Goal: Ask a question

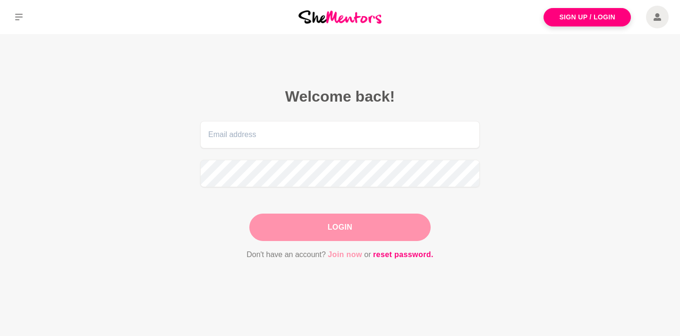
click at [344, 256] on link "Join now" at bounding box center [345, 254] width 34 height 12
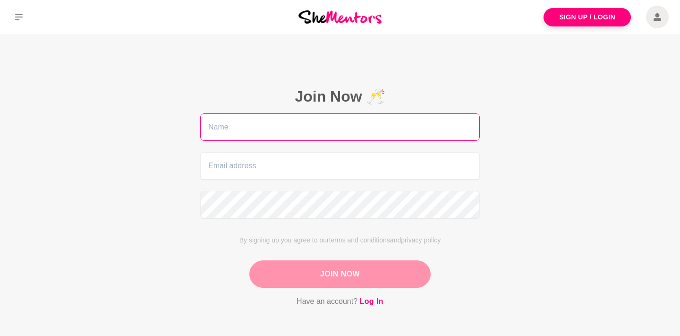
click at [339, 137] on input "text" at bounding box center [339, 126] width 279 height 27
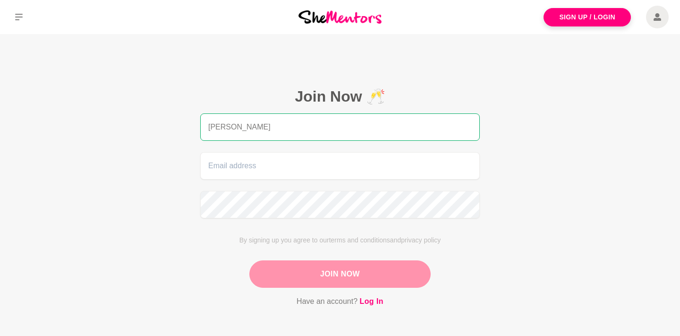
type input "Reena Jacob"
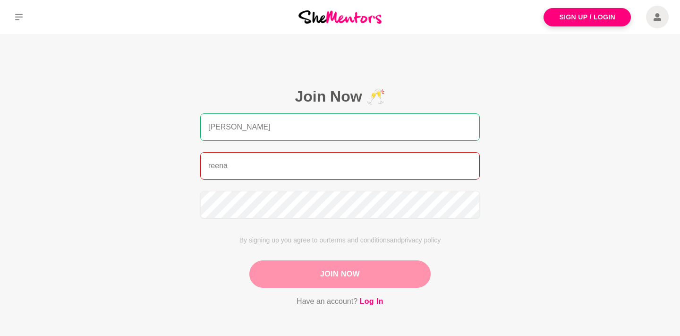
type input "reena84@gmail.com"
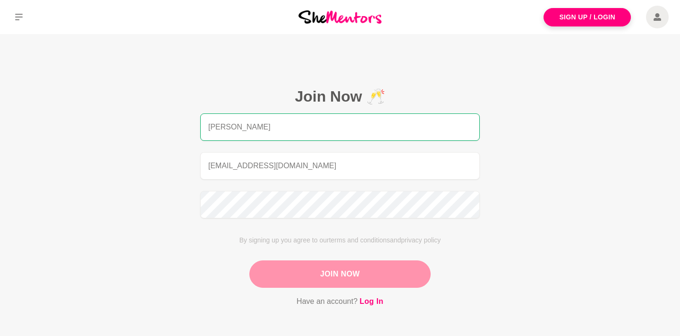
click at [329, 267] on button "Join Now" at bounding box center [339, 273] width 181 height 27
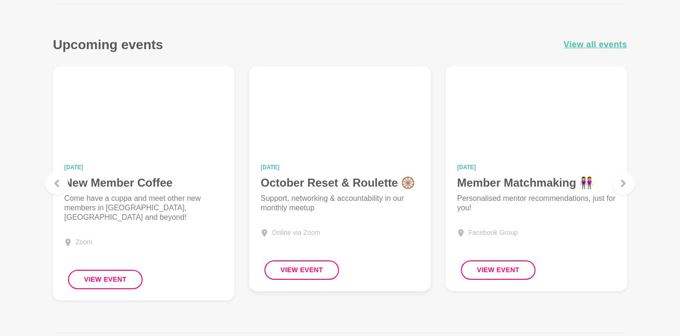
scroll to position [364, 0]
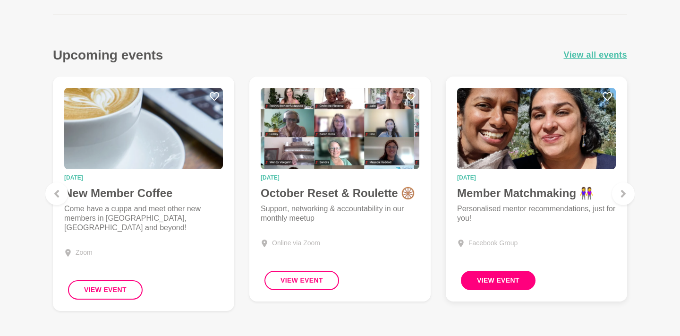
click at [506, 281] on button "View Event" at bounding box center [498, 279] width 75 height 19
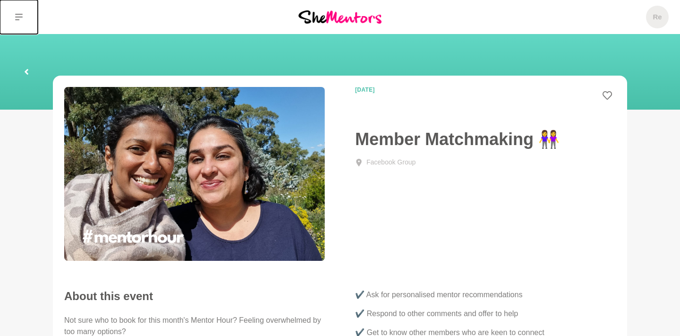
click at [16, 18] on icon at bounding box center [19, 17] width 8 height 8
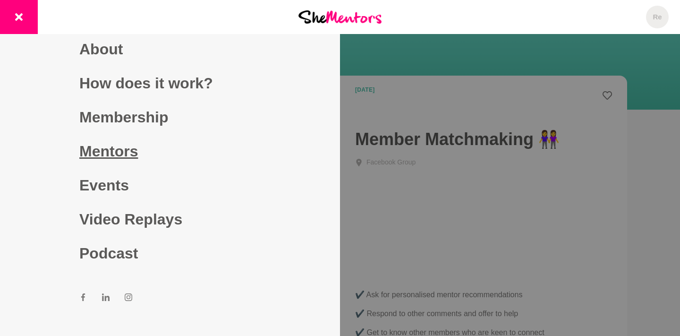
click at [118, 143] on link "Mentors" at bounding box center [169, 151] width 181 height 34
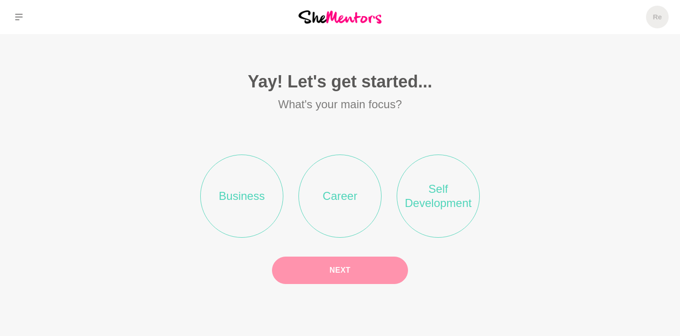
click at [233, 200] on li "Business" at bounding box center [241, 195] width 83 height 83
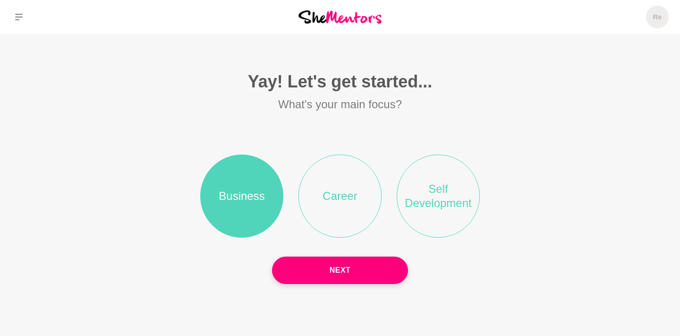
click at [338, 215] on li "Career" at bounding box center [339, 195] width 83 height 83
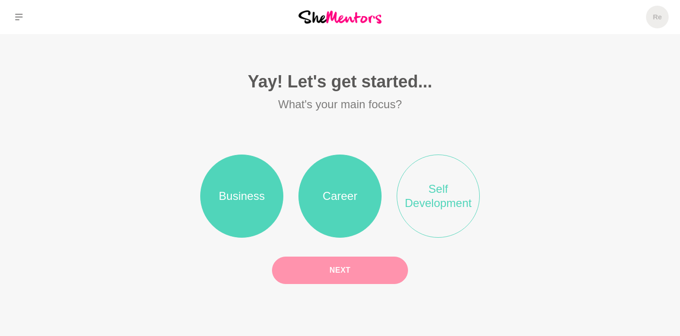
click at [331, 265] on button "Next" at bounding box center [340, 269] width 136 height 27
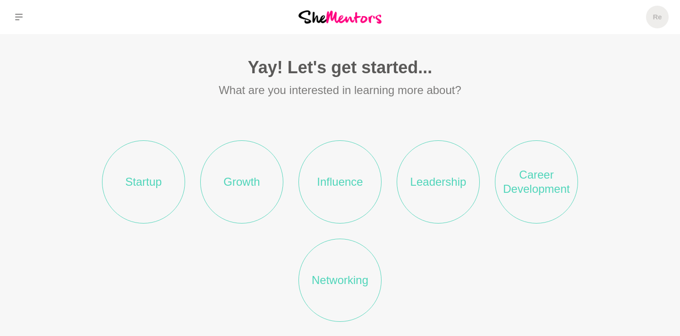
click at [155, 190] on li "Startup" at bounding box center [143, 181] width 83 height 83
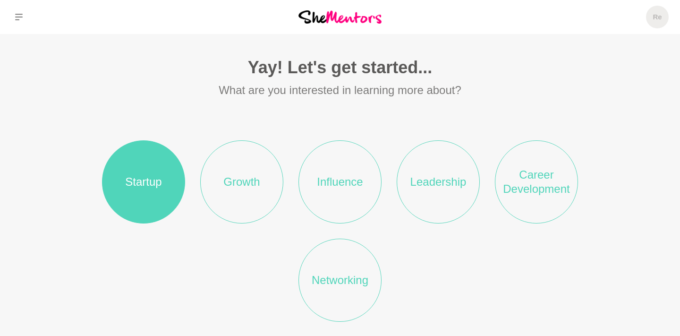
click at [455, 195] on li "Leadership" at bounding box center [437, 181] width 83 height 83
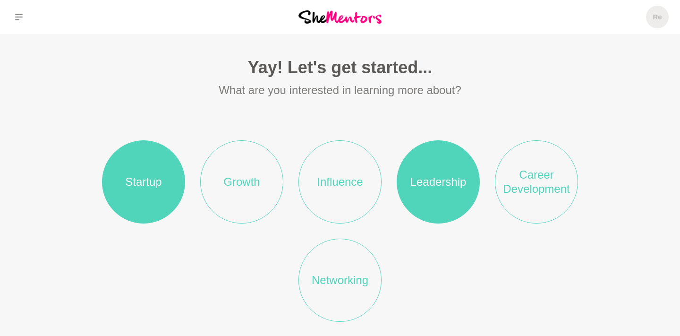
click at [519, 196] on li "Career Development" at bounding box center [536, 181] width 83 height 83
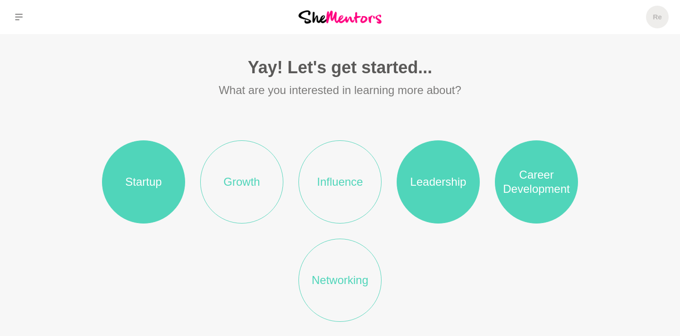
click at [349, 276] on li "Networking" at bounding box center [339, 279] width 83 height 83
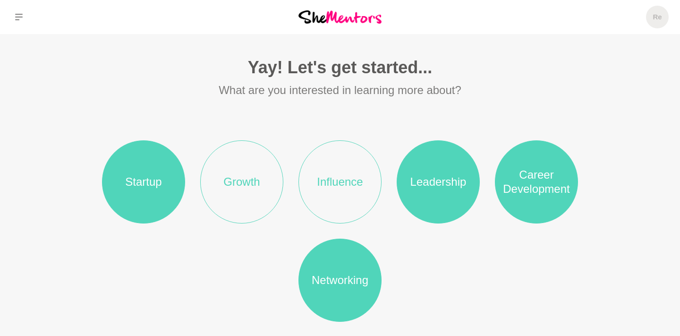
scroll to position [70, 0]
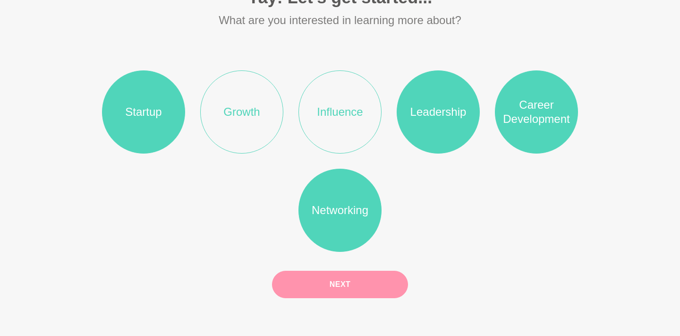
click at [346, 287] on button "Next" at bounding box center [340, 283] width 136 height 27
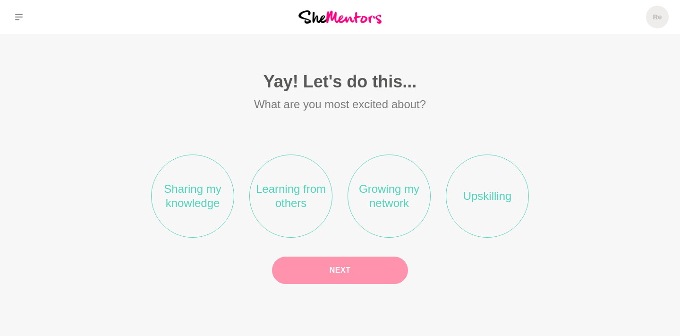
scroll to position [0, 0]
click at [202, 205] on li "Sharing my knowledge" at bounding box center [192, 195] width 83 height 83
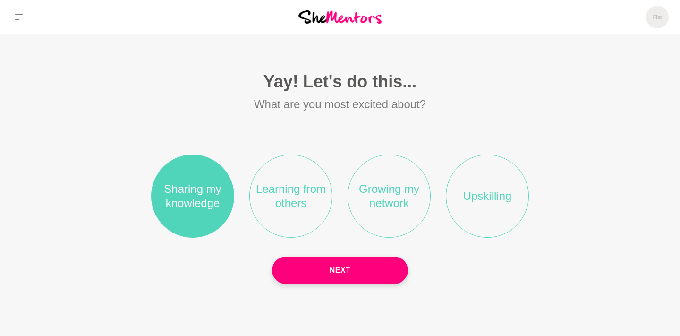
click at [280, 205] on li "Learning from others" at bounding box center [290, 195] width 83 height 83
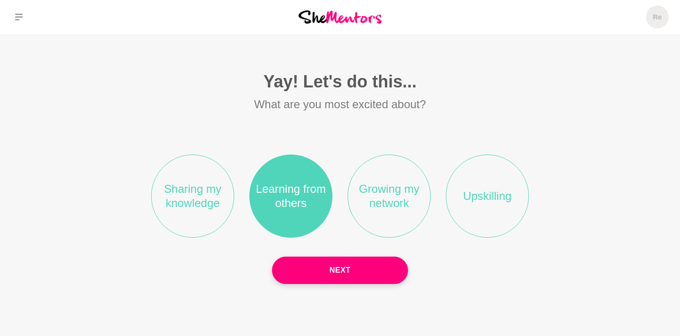
click at [365, 203] on li "Growing my network" at bounding box center [388, 195] width 83 height 83
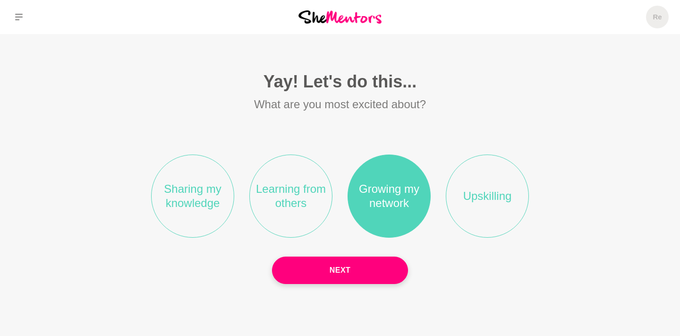
click at [200, 205] on li "Sharing my knowledge" at bounding box center [192, 195] width 83 height 83
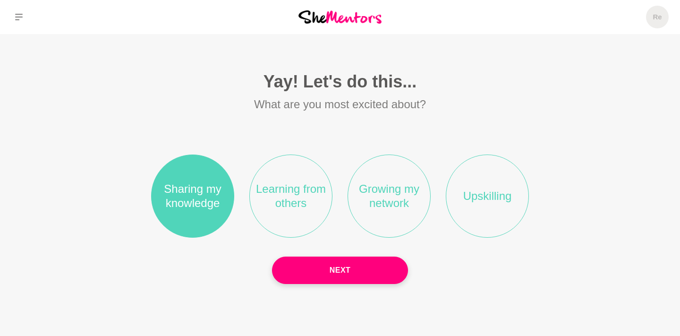
click at [282, 226] on li "Learning from others" at bounding box center [290, 195] width 83 height 83
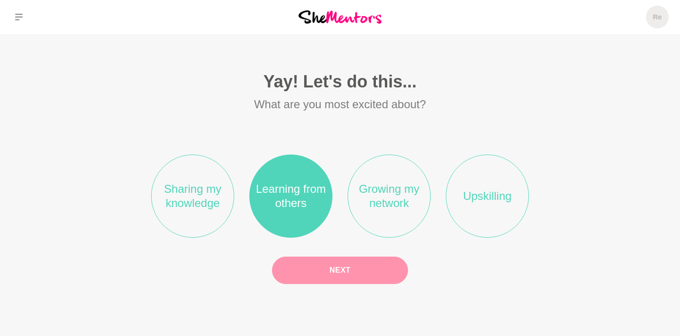
click at [346, 279] on button "Next" at bounding box center [340, 269] width 136 height 27
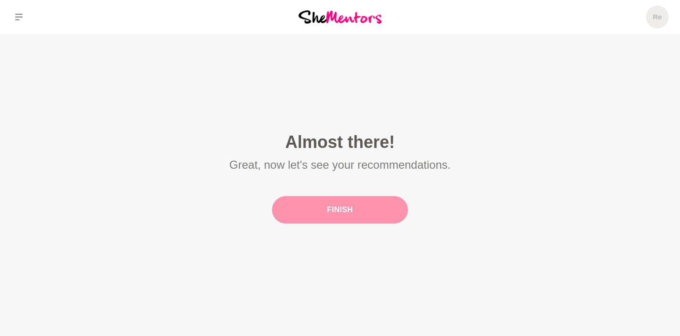
click at [341, 215] on button "Finish" at bounding box center [340, 209] width 136 height 27
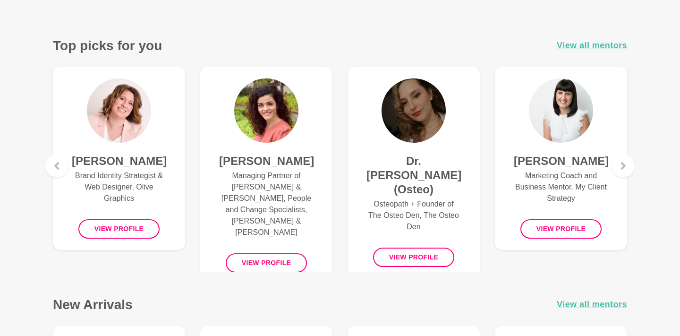
scroll to position [365, 0]
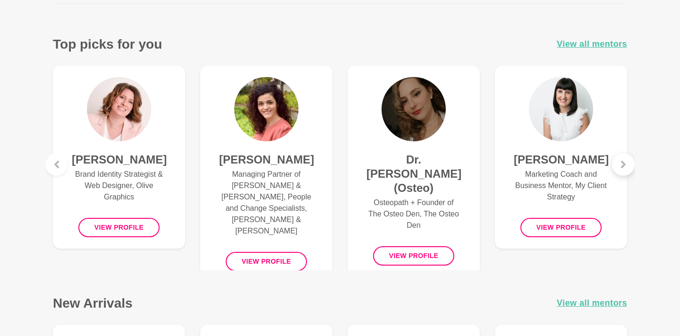
click at [620, 165] on icon at bounding box center [623, 164] width 8 height 8
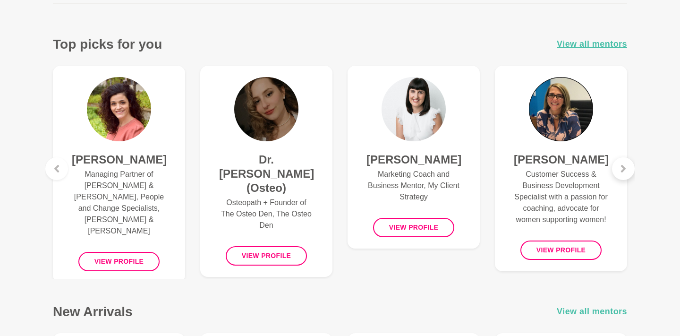
click at [620, 165] on icon at bounding box center [623, 169] width 8 height 8
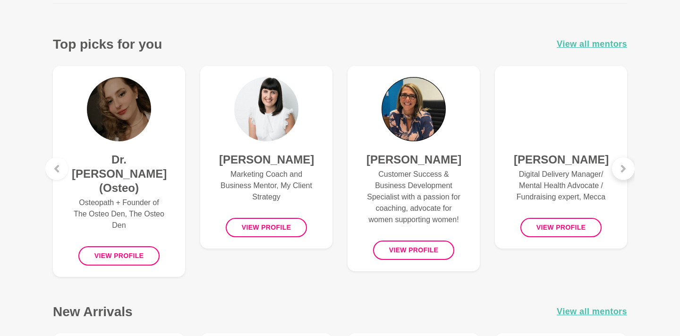
click at [624, 170] on icon at bounding box center [623, 169] width 8 height 8
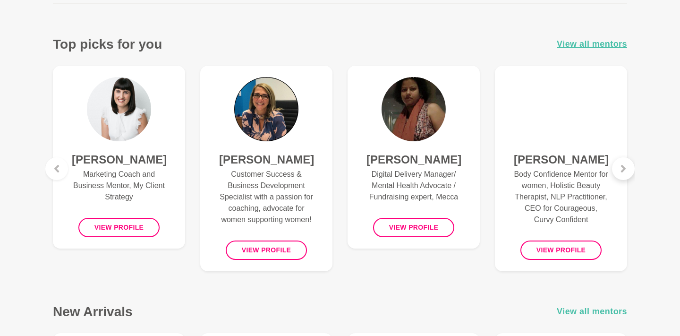
click at [624, 170] on icon at bounding box center [623, 169] width 8 height 8
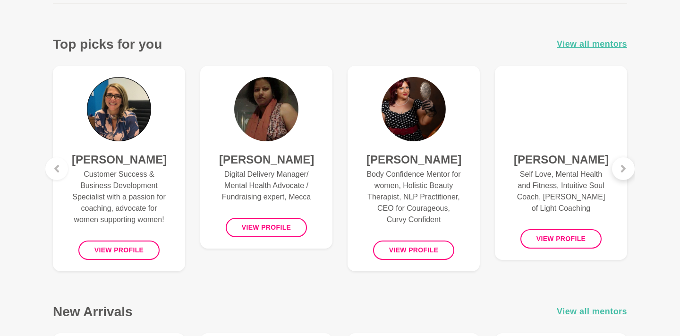
click at [616, 169] on div at bounding box center [623, 168] width 23 height 23
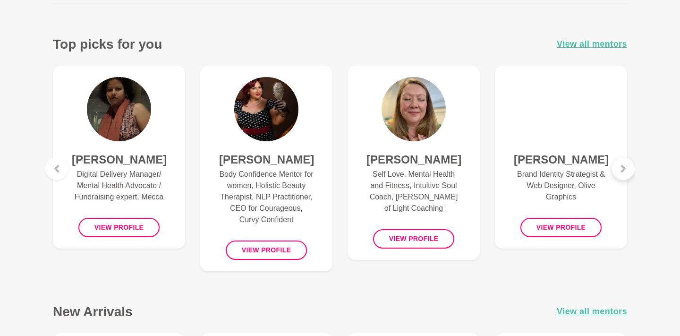
click at [616, 169] on div at bounding box center [623, 168] width 23 height 23
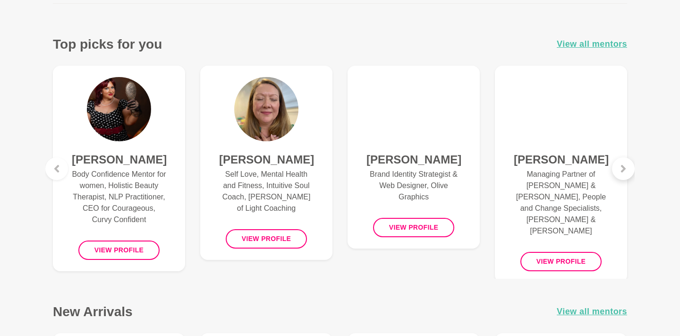
click at [619, 168] on icon at bounding box center [623, 169] width 8 height 8
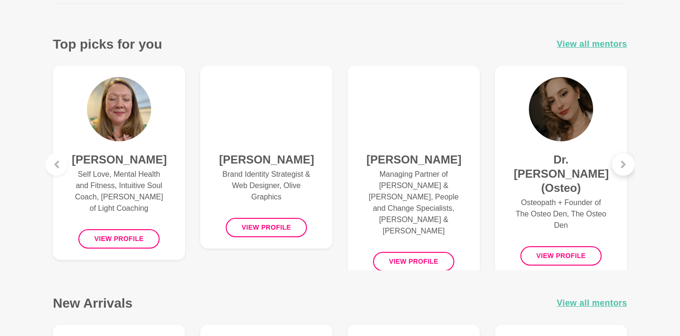
click at [619, 168] on icon at bounding box center [623, 164] width 8 height 8
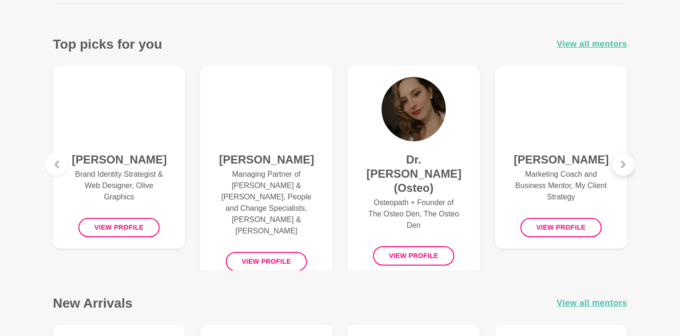
click at [619, 168] on icon at bounding box center [623, 164] width 8 height 8
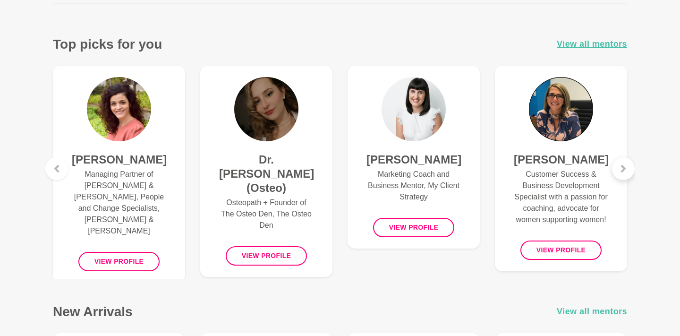
click at [624, 167] on icon at bounding box center [623, 169] width 8 height 8
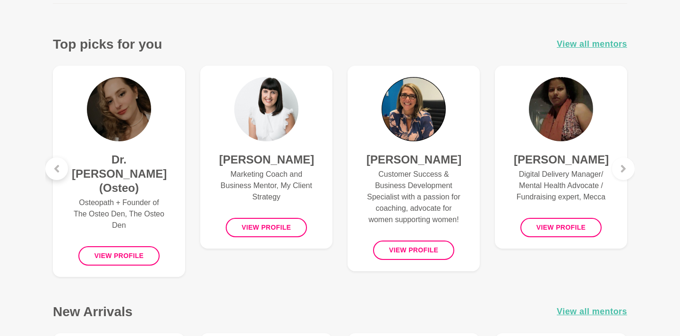
click at [55, 172] on div at bounding box center [56, 168] width 23 height 23
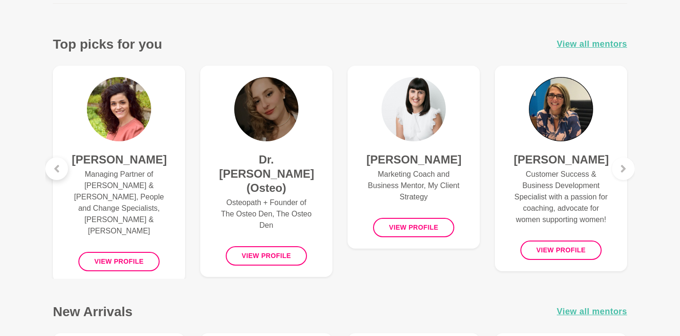
click at [55, 172] on div at bounding box center [56, 168] width 23 height 23
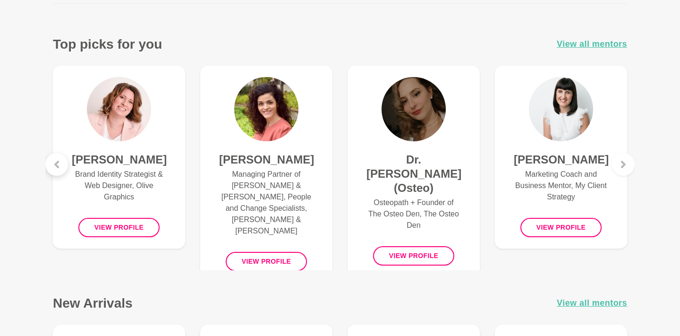
click at [55, 172] on div at bounding box center [56, 164] width 23 height 23
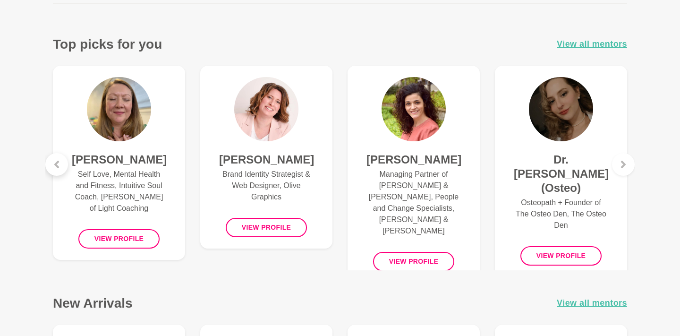
click at [55, 172] on div at bounding box center [56, 164] width 23 height 23
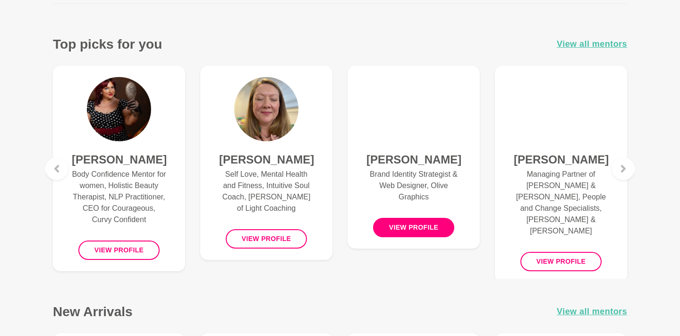
click at [410, 237] on button "View profile" at bounding box center [414, 227] width 82 height 19
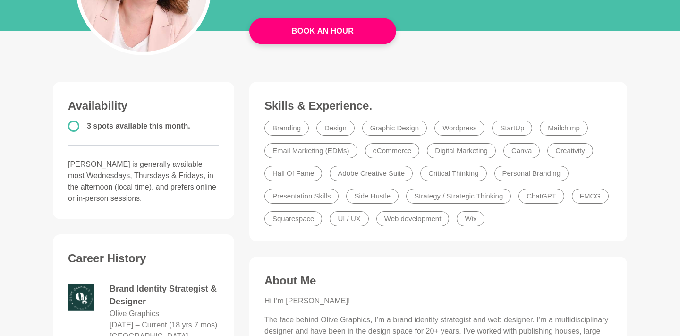
scroll to position [112, 0]
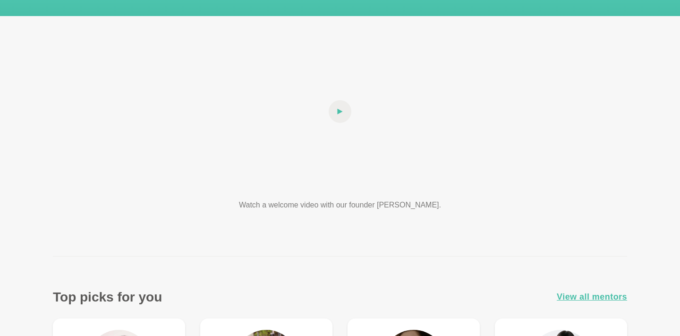
scroll to position [365, 0]
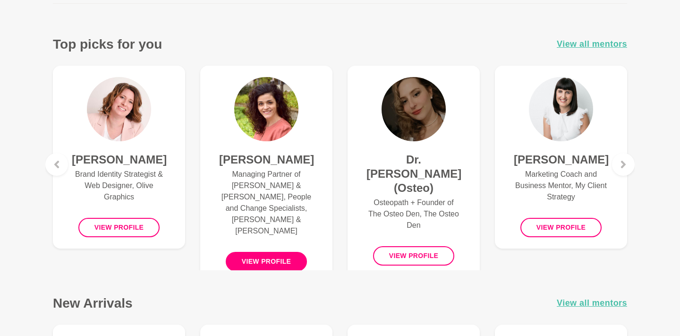
click at [282, 252] on button "View profile" at bounding box center [267, 261] width 82 height 19
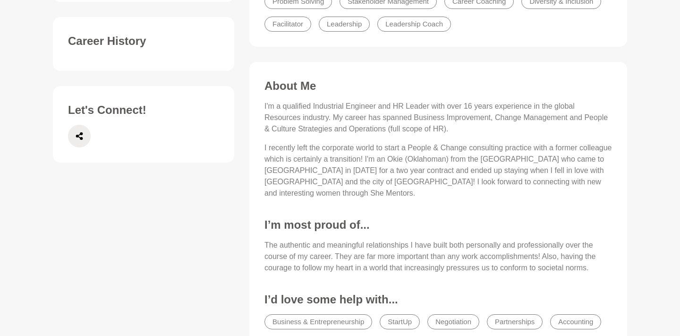
scroll to position [346, 0]
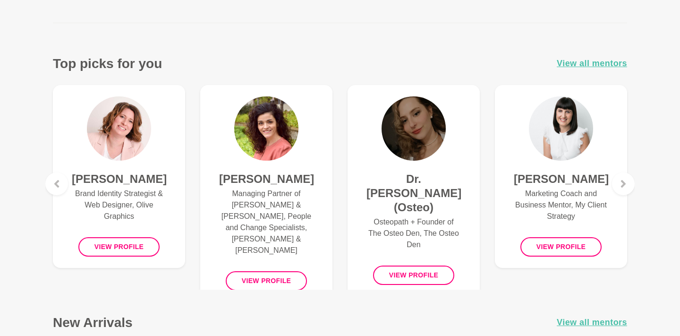
scroll to position [365, 0]
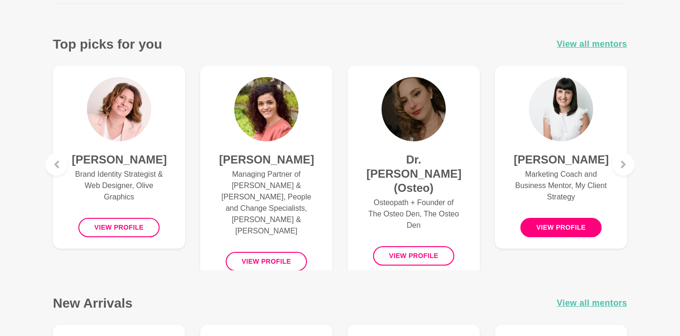
click at [564, 226] on button "View profile" at bounding box center [561, 227] width 82 height 19
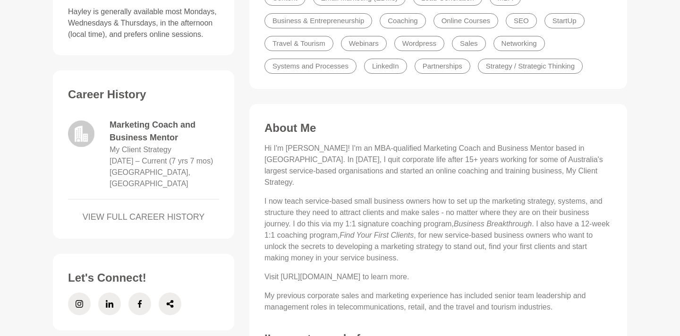
scroll to position [347, 0]
click at [166, 211] on link "VIEW FULL CAREER HISTORY" at bounding box center [143, 217] width 151 height 13
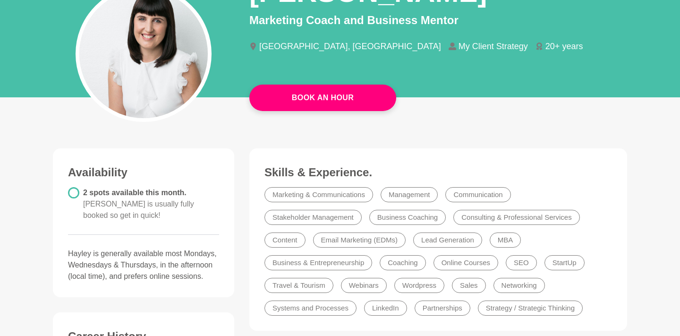
scroll to position [109, 0]
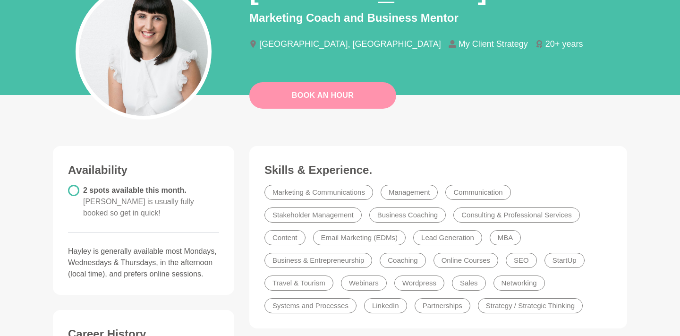
click at [312, 93] on button "Book An Hour" at bounding box center [322, 95] width 147 height 26
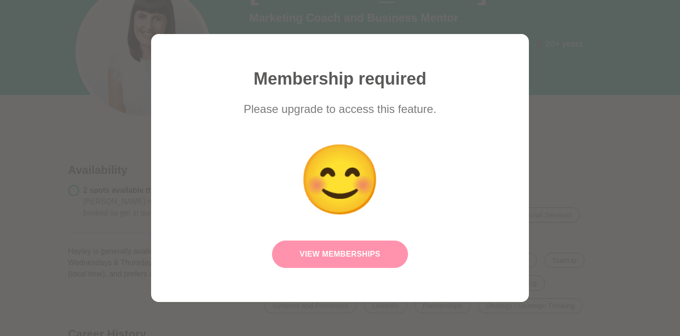
click at [305, 254] on link "View Memberships" at bounding box center [340, 253] width 136 height 27
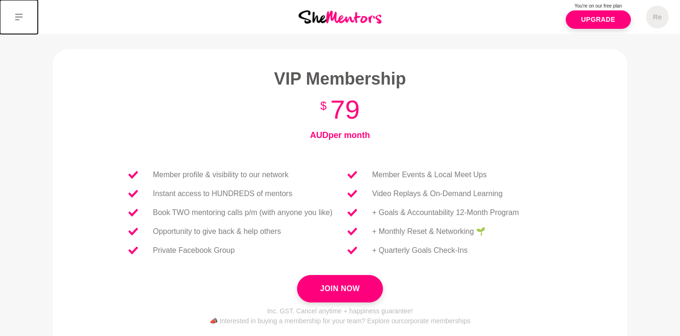
click at [17, 15] on icon at bounding box center [19, 17] width 8 height 8
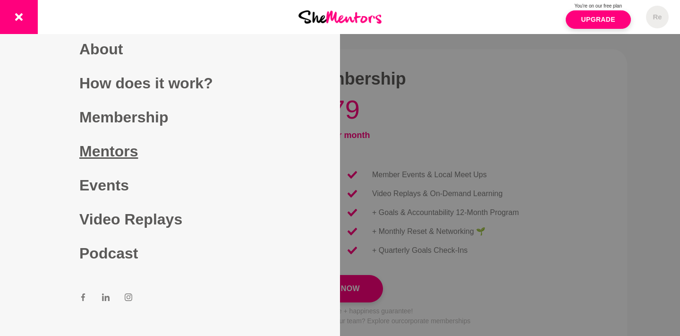
click at [114, 150] on link "Mentors" at bounding box center [169, 151] width 181 height 34
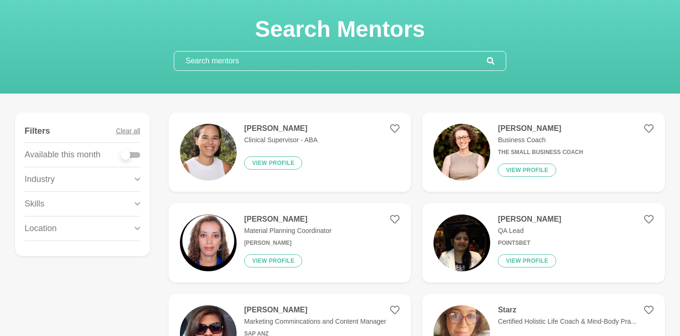
scroll to position [42, 0]
click at [230, 57] on input "text" at bounding box center [330, 60] width 312 height 19
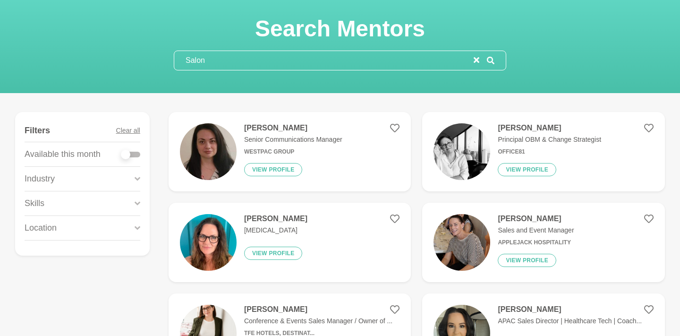
scroll to position [0, 0]
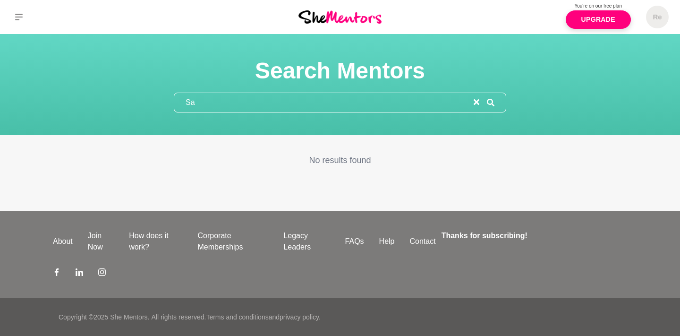
type input "S"
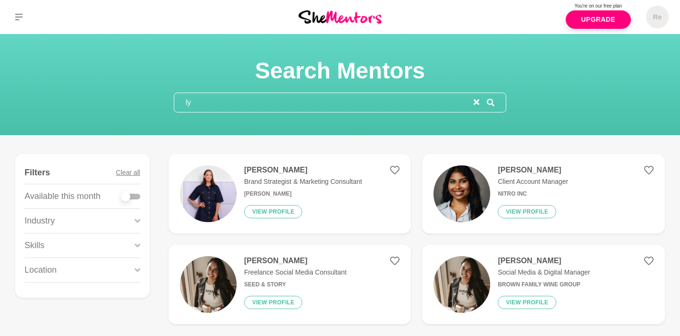
type input "l"
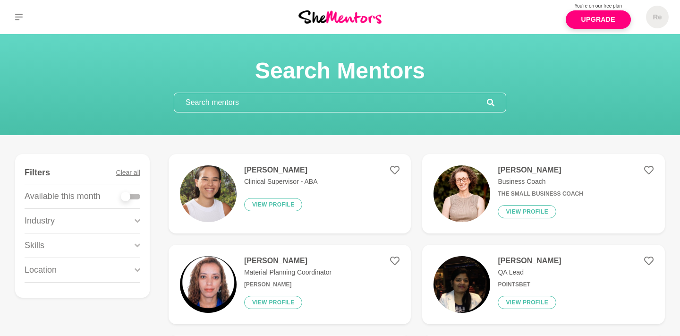
click at [602, 92] on div "Search Mentors" at bounding box center [339, 85] width 657 height 56
click at [25, 17] on button at bounding box center [19, 17] width 38 height 34
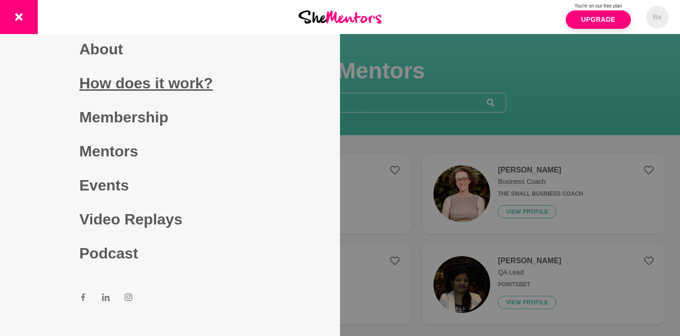
click at [108, 78] on link "How does it work?" at bounding box center [169, 83] width 181 height 34
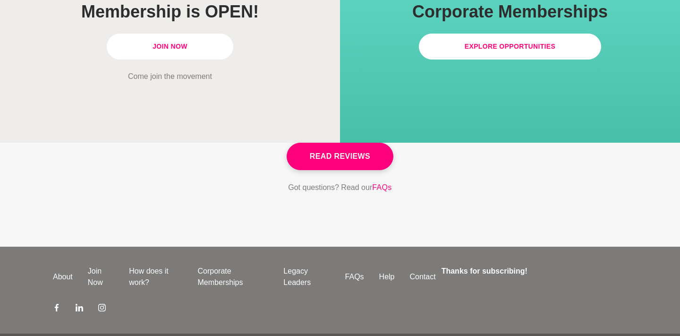
scroll to position [2798, 0]
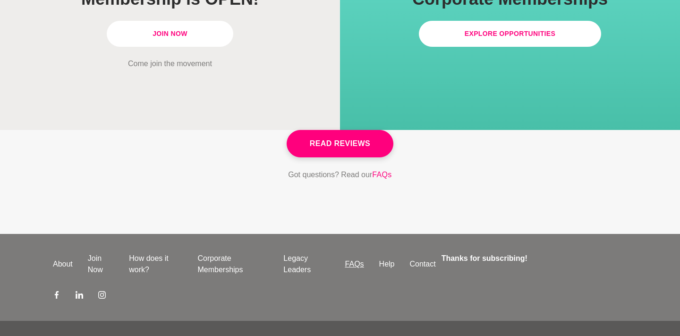
click at [349, 258] on link "FAQs" at bounding box center [354, 263] width 34 height 11
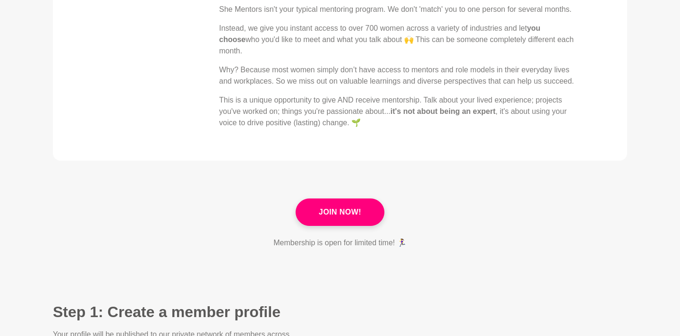
scroll to position [0, 0]
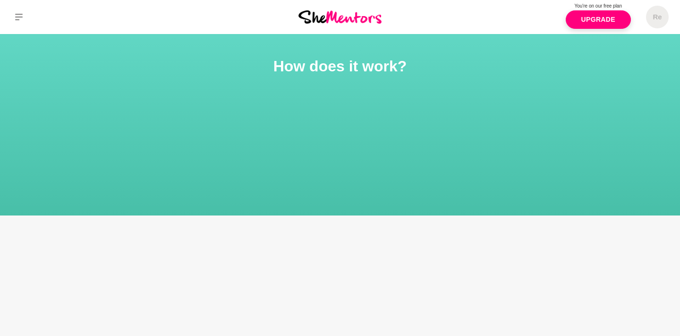
click at [323, 18] on img at bounding box center [339, 16] width 83 height 13
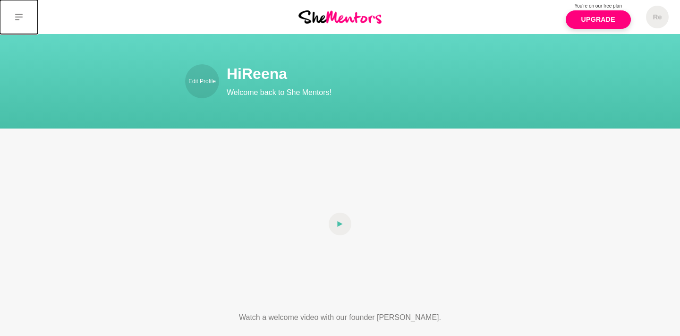
click at [18, 17] on icon at bounding box center [19, 17] width 8 height 7
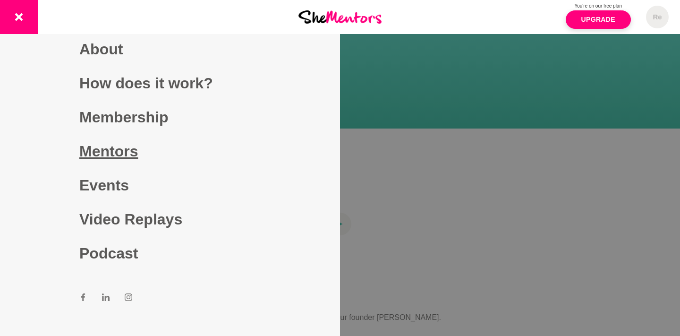
click at [95, 156] on link "Mentors" at bounding box center [169, 151] width 181 height 34
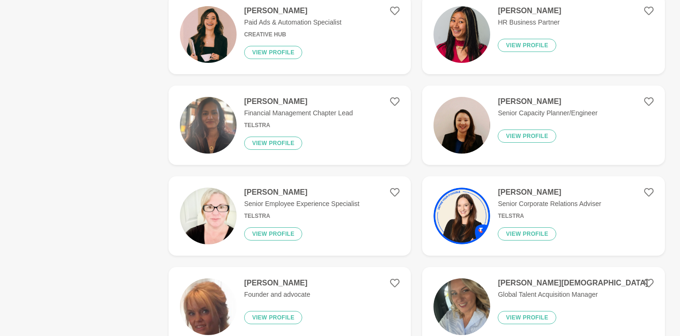
scroll to position [1828, 0]
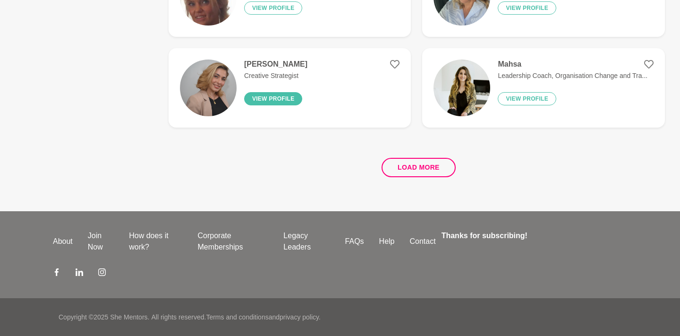
click at [260, 96] on button "View profile" at bounding box center [273, 98] width 59 height 13
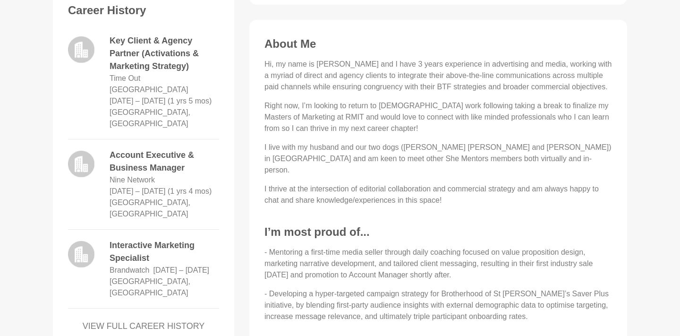
scroll to position [433, 0]
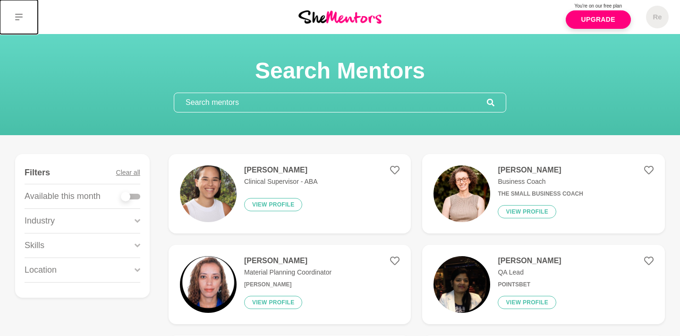
click at [16, 16] on icon at bounding box center [19, 17] width 8 height 8
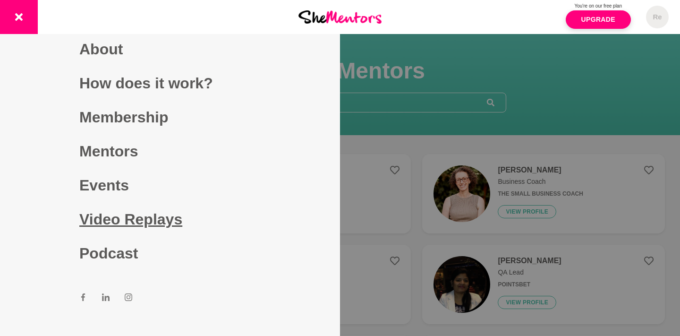
click at [104, 217] on link "Video Replays" at bounding box center [169, 219] width 181 height 34
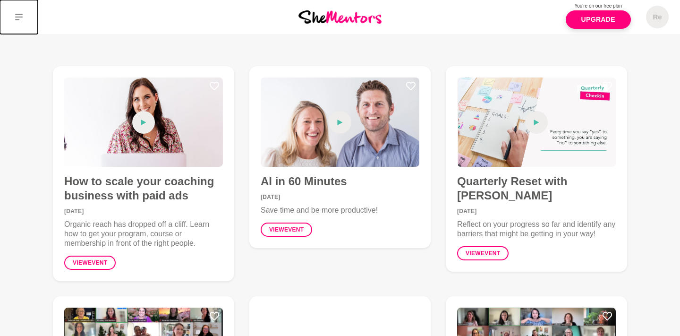
click at [14, 19] on button at bounding box center [19, 17] width 38 height 34
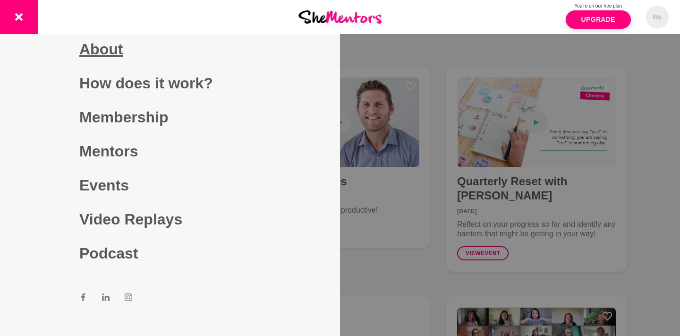
click at [106, 50] on link "About" at bounding box center [169, 49] width 181 height 34
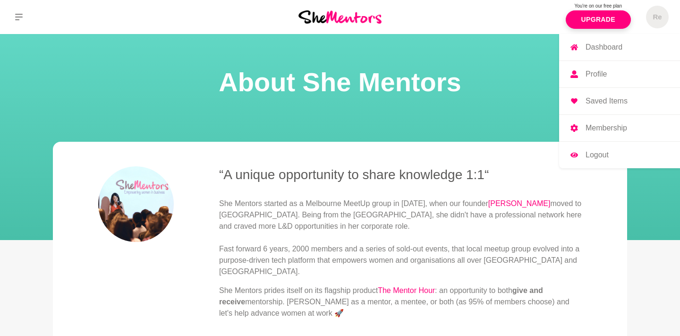
click at [598, 74] on p "Profile" at bounding box center [595, 74] width 21 height 8
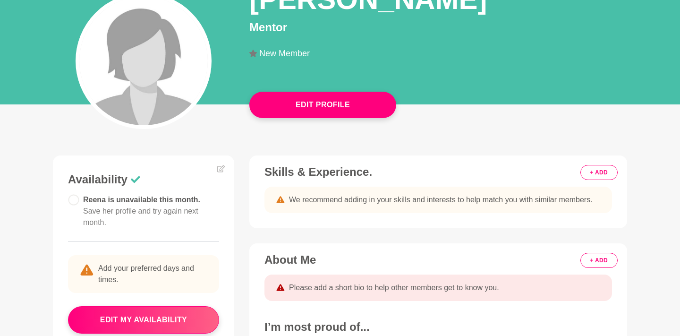
scroll to position [126, 0]
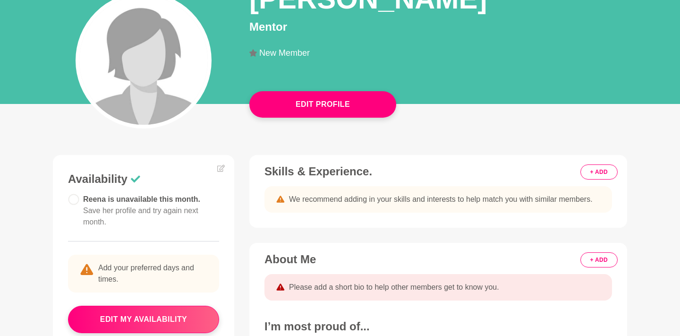
click at [74, 200] on circle at bounding box center [73, 199] width 10 height 10
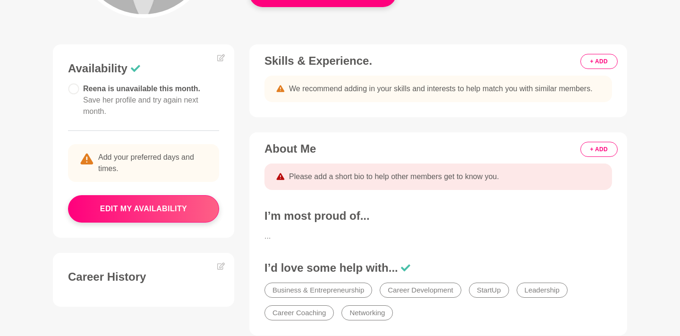
scroll to position [242, 0]
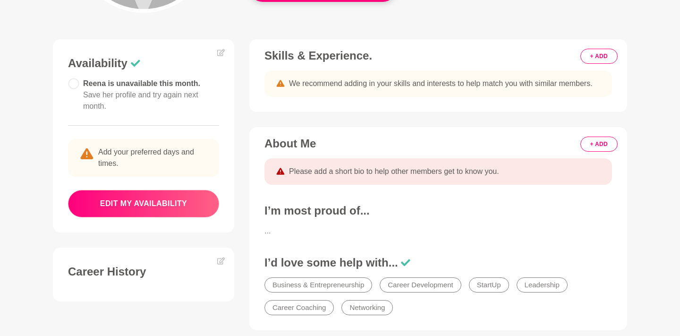
click at [158, 191] on button "edit my availability" at bounding box center [143, 203] width 151 height 27
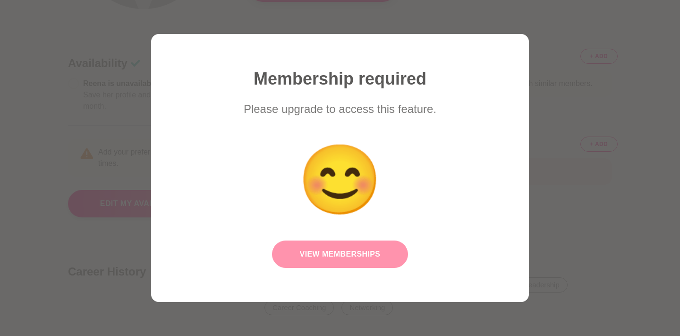
click at [314, 254] on link "View Memberships" at bounding box center [340, 253] width 136 height 27
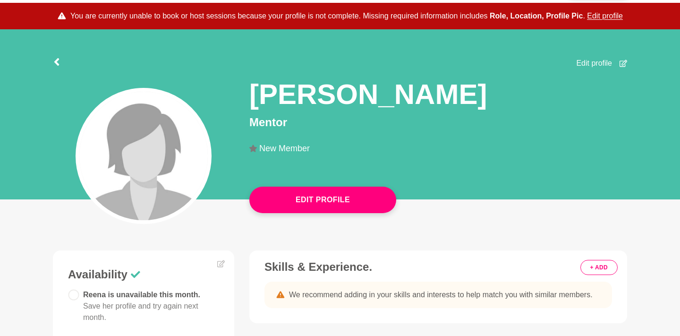
scroll to position [66, 0]
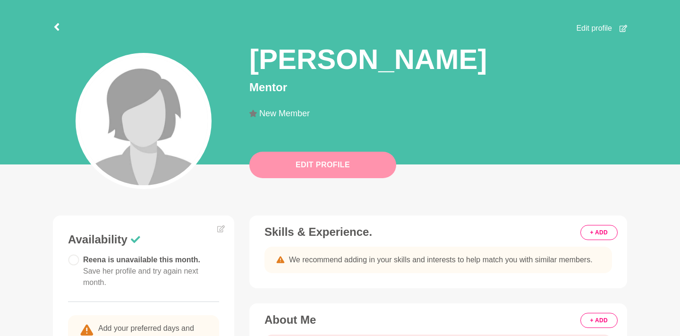
click at [316, 163] on button "Edit Profile" at bounding box center [322, 165] width 147 height 26
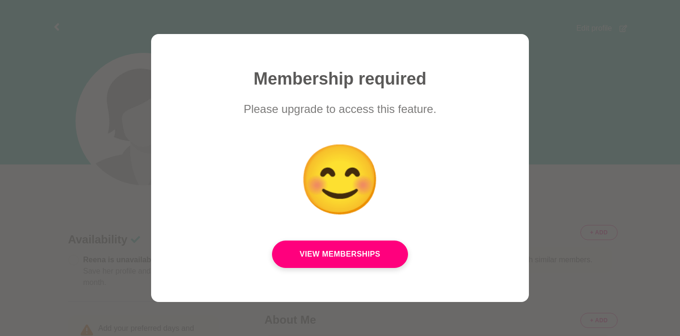
click at [598, 169] on div at bounding box center [340, 168] width 680 height 336
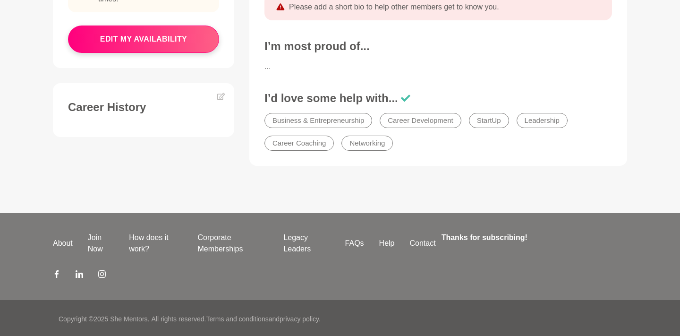
scroll to position [408, 0]
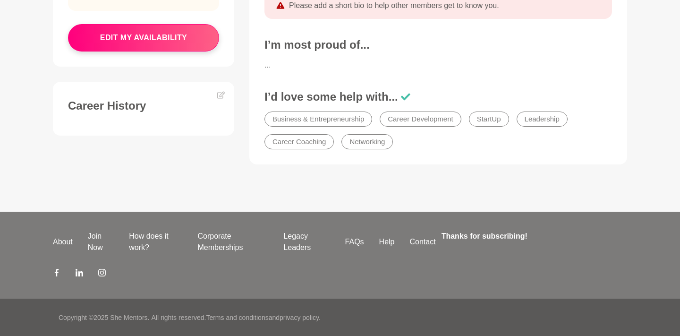
click at [426, 242] on link "Contact" at bounding box center [422, 241] width 41 height 11
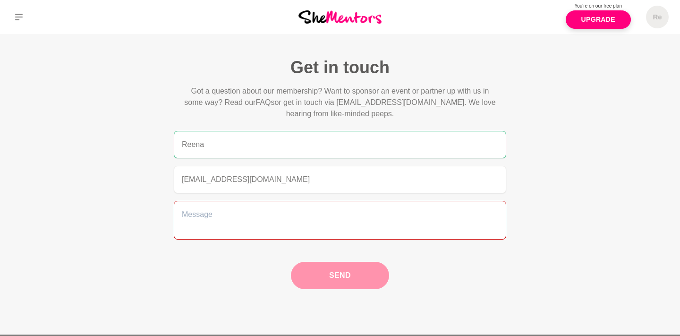
click at [300, 221] on textarea at bounding box center [340, 220] width 332 height 39
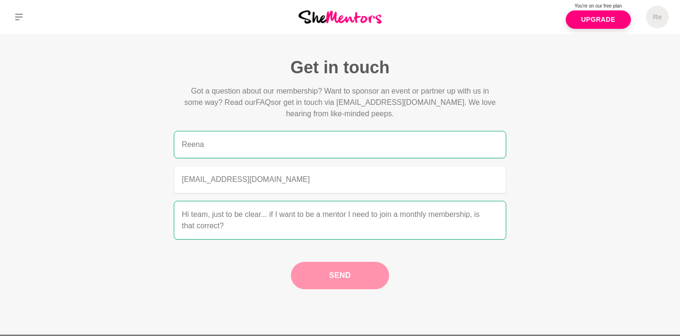
type textarea "Hi team, just to be clear... if I want to be a mentor I need to join a monthly …"
click at [324, 280] on button "Send" at bounding box center [340, 274] width 98 height 27
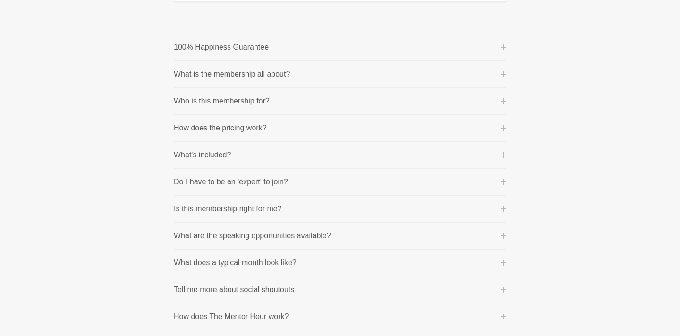
scroll to position [131, 0]
click at [328, 132] on button "How does the pricing work?" at bounding box center [340, 128] width 332 height 11
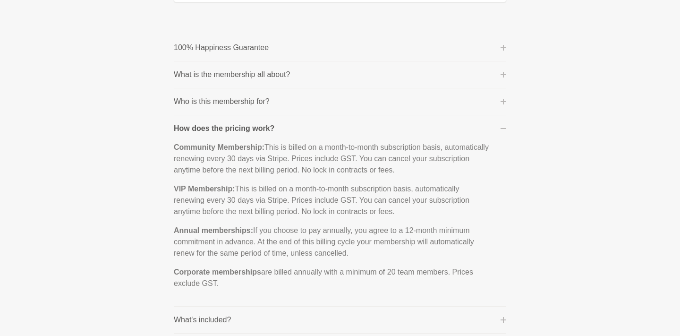
click at [296, 126] on button "How does the pricing work?" at bounding box center [340, 128] width 332 height 11
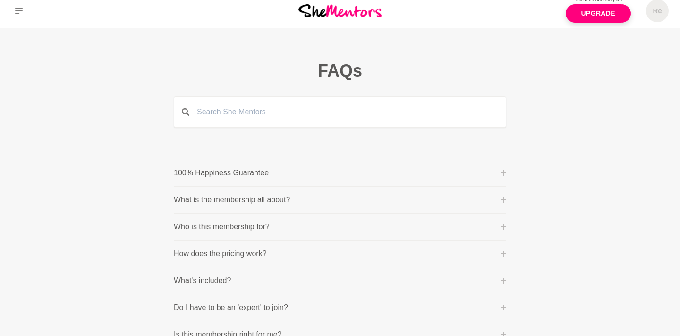
scroll to position [0, 0]
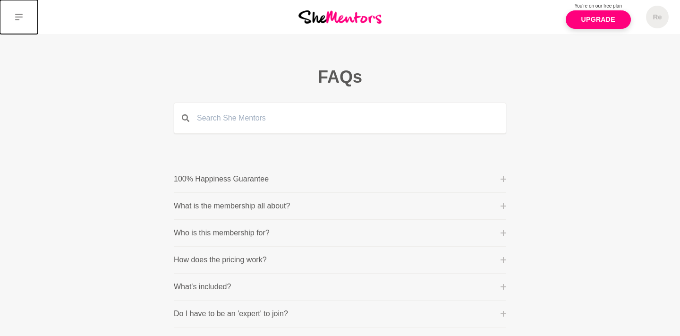
click at [16, 17] on icon at bounding box center [19, 17] width 8 height 8
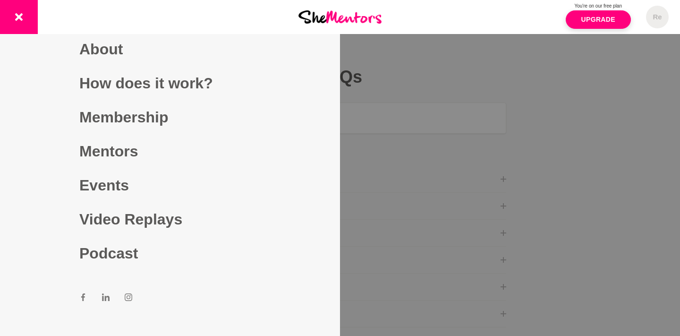
click at [110, 157] on link "Mentors" at bounding box center [169, 151] width 181 height 34
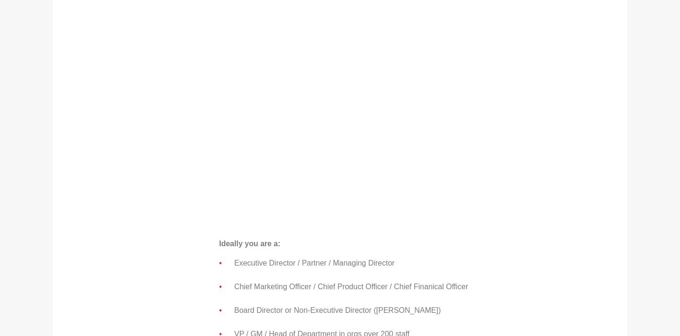
scroll to position [769, 0]
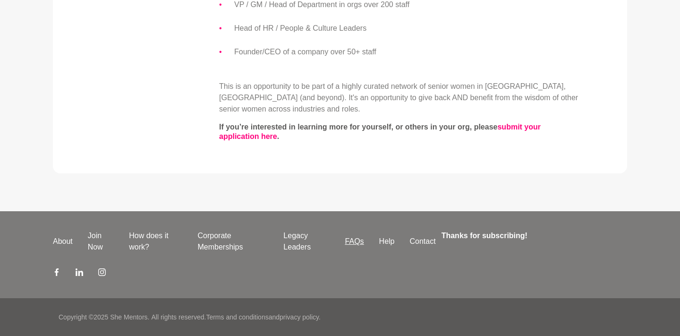
click at [354, 244] on link "FAQs" at bounding box center [354, 241] width 34 height 11
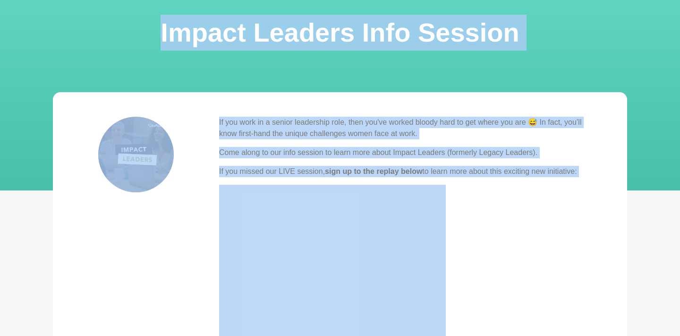
scroll to position [0, 0]
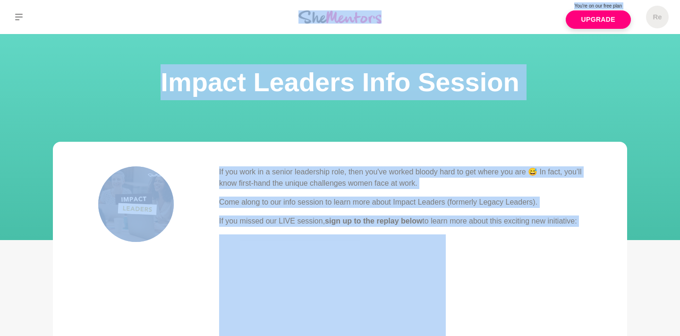
drag, startPoint x: 250, startPoint y: 165, endPoint x: 181, endPoint y: -28, distance: 204.8
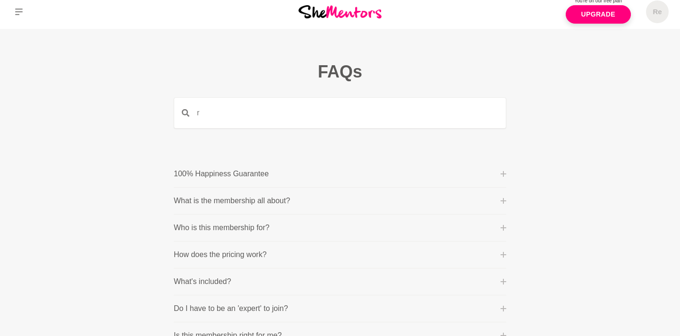
scroll to position [5, 0]
type input "redundancy"
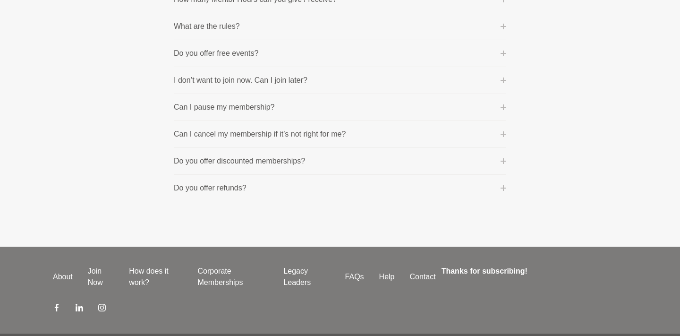
scroll to position [586, 0]
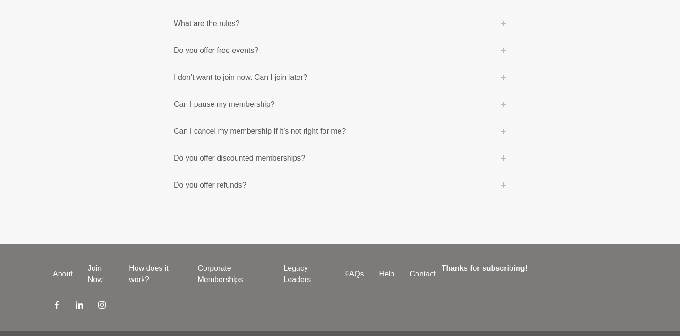
click at [320, 161] on button "Do you offer discounted memberships?" at bounding box center [340, 157] width 332 height 11
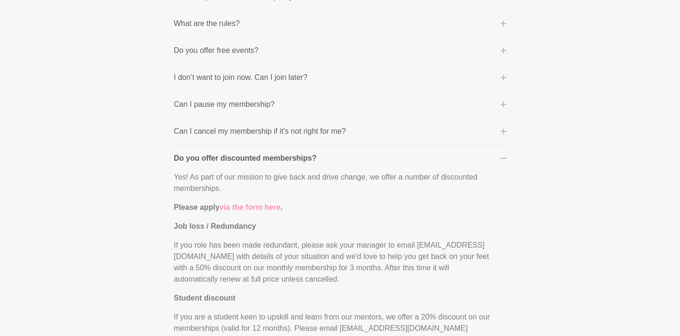
click at [259, 206] on link "via the form here" at bounding box center [249, 207] width 61 height 8
